Goal: Information Seeking & Learning: Check status

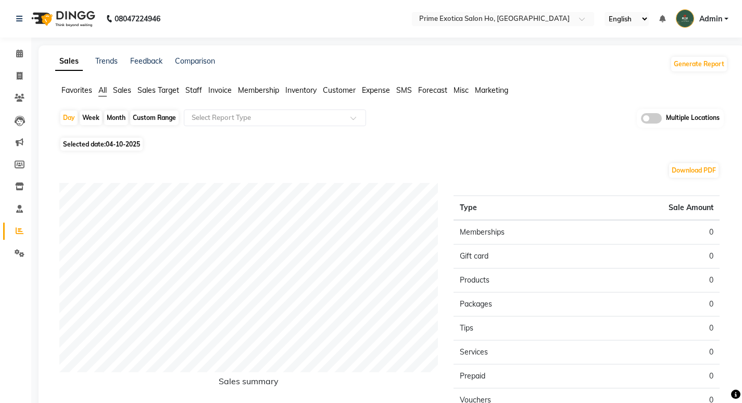
click at [654, 113] on div "Multiple Locations" at bounding box center [680, 118] width 87 height 19
click at [651, 119] on span at bounding box center [651, 118] width 21 height 10
click at [641, 120] on input "checkbox" at bounding box center [641, 120] width 0 height 0
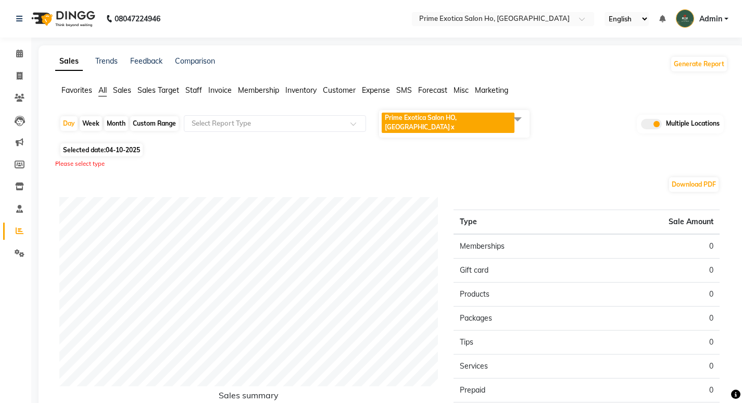
click at [457, 117] on span "Prime Exotica Salon HO, [GEOGRAPHIC_DATA]" at bounding box center [421, 122] width 72 height 17
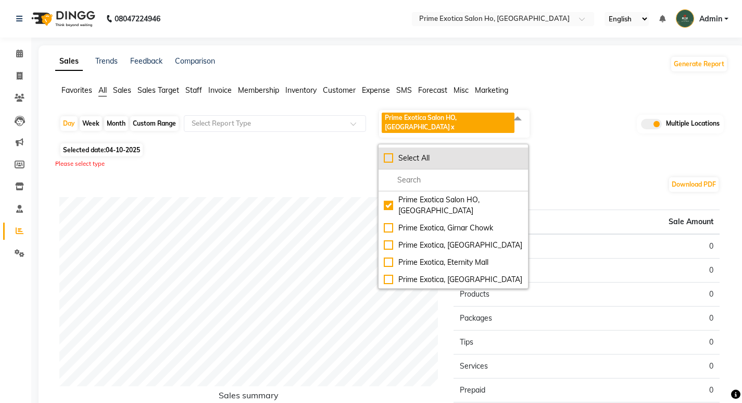
click at [391, 153] on div "Select All" at bounding box center [453, 158] width 139 height 11
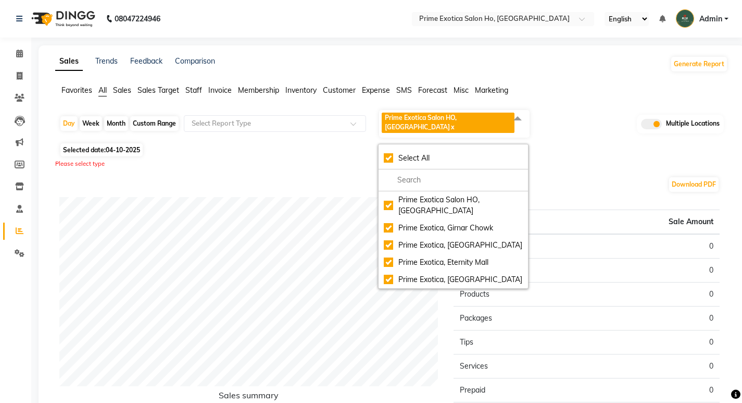
checkbox input "true"
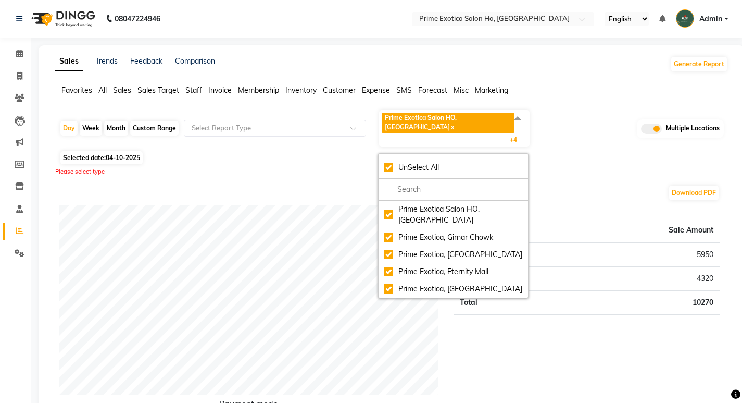
click at [576, 91] on ul "Favorites All Sales Sales Target Staff Invoice Membership Inventory Customer Ex…" at bounding box center [391, 90] width 673 height 11
